Goal: Task Accomplishment & Management: Manage account settings

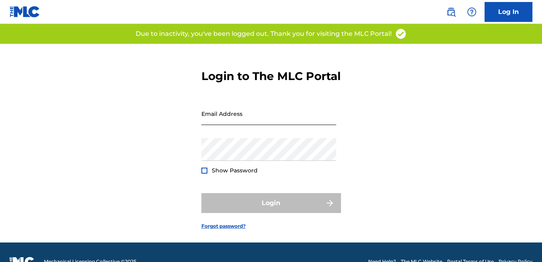
click at [232, 125] on input "Email Address" at bounding box center [268, 114] width 135 height 23
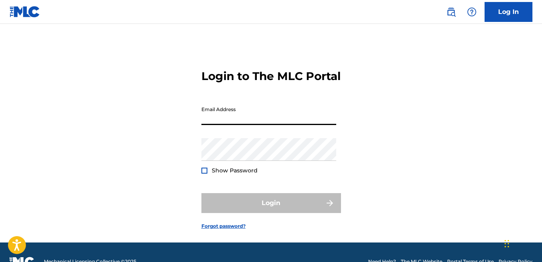
type input "[EMAIL_ADDRESS][DOMAIN_NAME]"
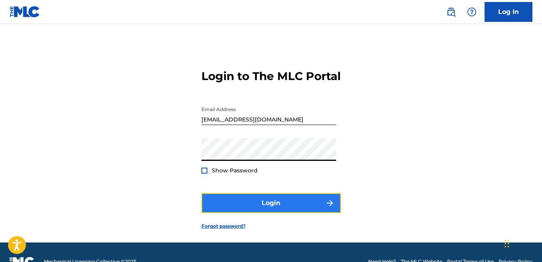
click at [278, 213] on button "Login" at bounding box center [271, 203] width 140 height 20
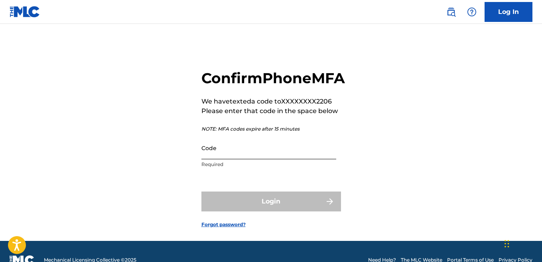
click at [227, 160] on input "Code" at bounding box center [268, 148] width 135 height 23
type input "6"
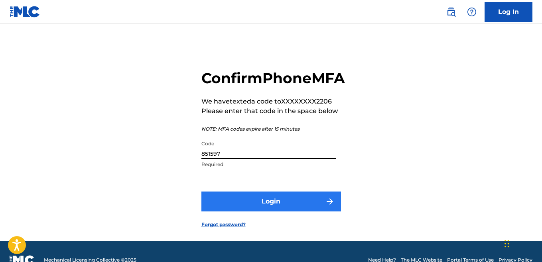
type input "851597"
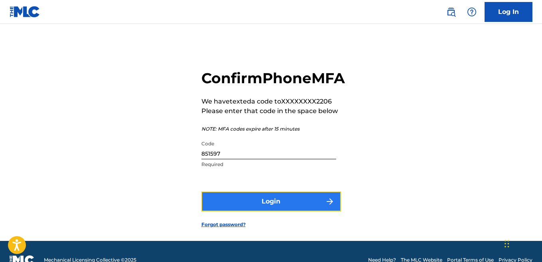
click at [253, 212] on button "Login" at bounding box center [271, 202] width 140 height 20
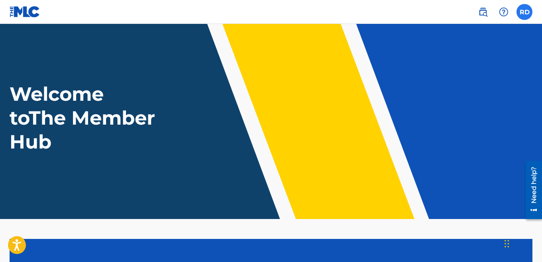
click at [525, 13] on label at bounding box center [525, 12] width 16 height 16
click at [525, 12] on input "RD [PERSON_NAME] [EMAIL_ADDRESS][DOMAIN_NAME] Notification Preferences Profile …" at bounding box center [525, 12] width 0 height 0
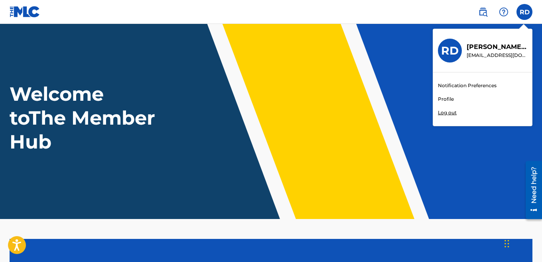
click at [475, 54] on p "[EMAIL_ADDRESS][DOMAIN_NAME]" at bounding box center [497, 55] width 61 height 7
click at [525, 12] on input "RD [PERSON_NAME] [EMAIL_ADDRESS][DOMAIN_NAME] Notification Preferences Profile …" at bounding box center [525, 12] width 0 height 0
click at [454, 52] on h3 "RD" at bounding box center [450, 51] width 18 height 14
click at [525, 12] on input "RD [PERSON_NAME] [EMAIL_ADDRESS][DOMAIN_NAME] Notification Preferences Profile …" at bounding box center [525, 12] width 0 height 0
click at [443, 98] on link "Profile" at bounding box center [446, 99] width 16 height 7
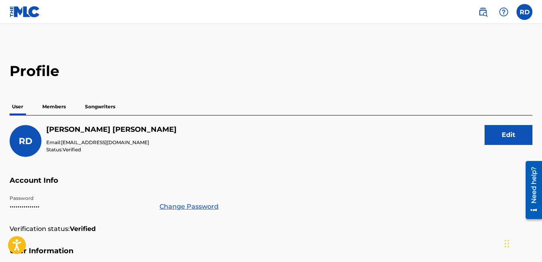
click at [49, 114] on p "Members" at bounding box center [54, 107] width 28 height 17
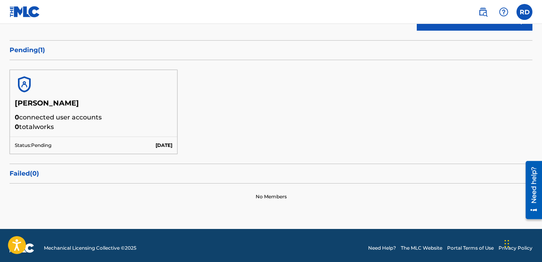
scroll to position [120, 0]
